Goal: Information Seeking & Learning: Learn about a topic

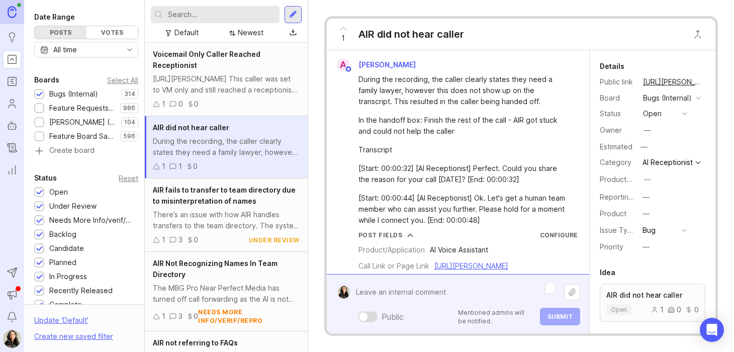
scroll to position [266, 0]
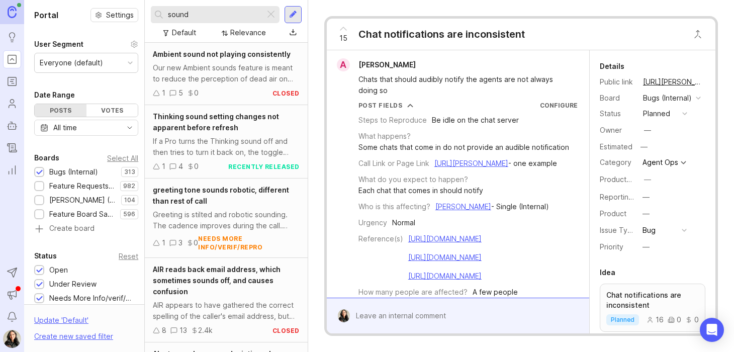
scroll to position [163, 0]
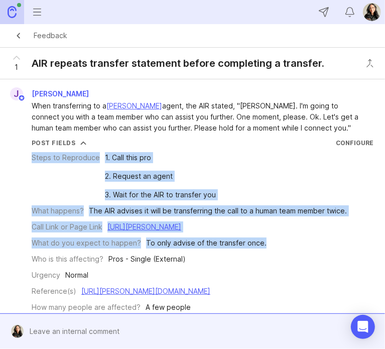
drag, startPoint x: 31, startPoint y: 158, endPoint x: 352, endPoint y: 239, distance: 330.5
click at [352, 239] on div "Steps to Reproduce 1. Call this pro 2. Request an agent 3. Wait for the AIR to …" at bounding box center [203, 238] width 342 height 182
copy div "Steps to Reproduce 1. Call this pro 2. Request an agent 3. Wait for the AIR to …"
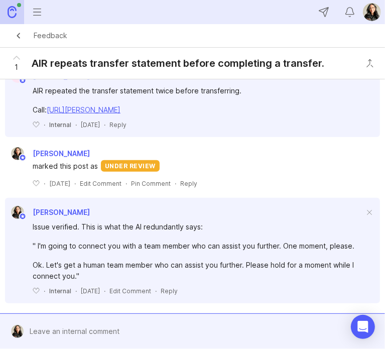
scroll to position [418, 0]
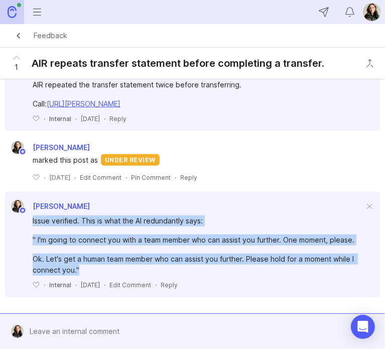
drag, startPoint x: 82, startPoint y: 268, endPoint x: 31, endPoint y: 213, distance: 75.7
click at [31, 213] on div "Issue verified. This is what the AI redundantly says: " I'm going to connect yo…" at bounding box center [192, 251] width 375 height 76
copy div "Issue verified. This is what the AI redundantly says: " I'm going to connect yo…"
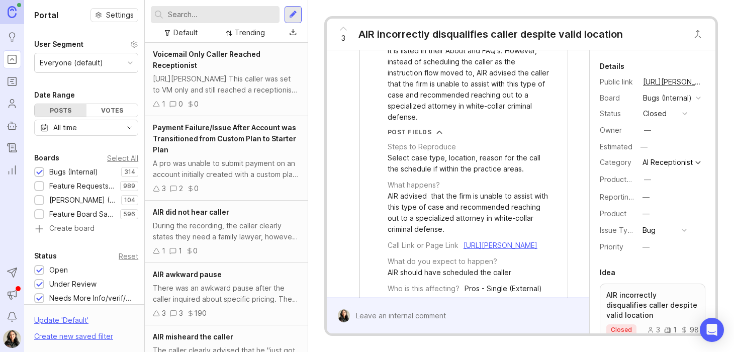
scroll to position [482, 0]
